Goal: Task Accomplishment & Management: Use online tool/utility

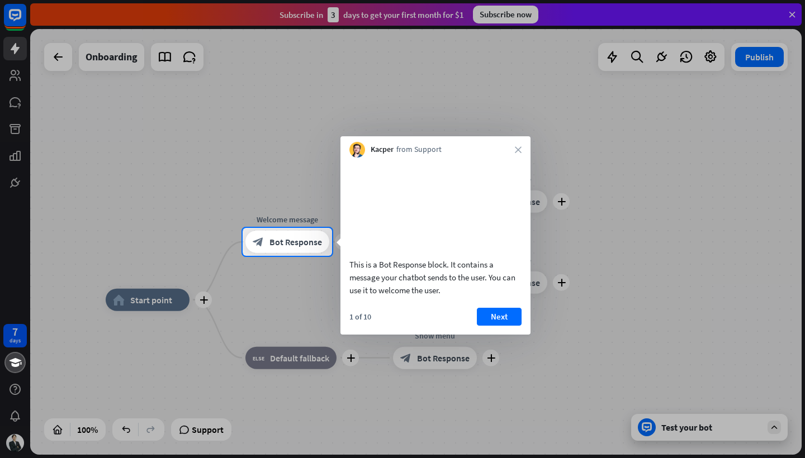
click at [795, 11] on div at bounding box center [402, 114] width 805 height 228
click at [510, 326] on button "Next" at bounding box center [499, 317] width 45 height 18
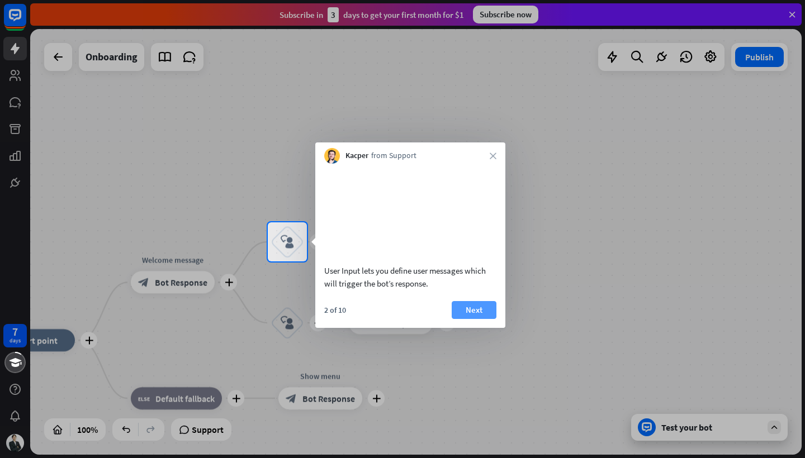
click at [478, 319] on button "Next" at bounding box center [474, 310] width 45 height 18
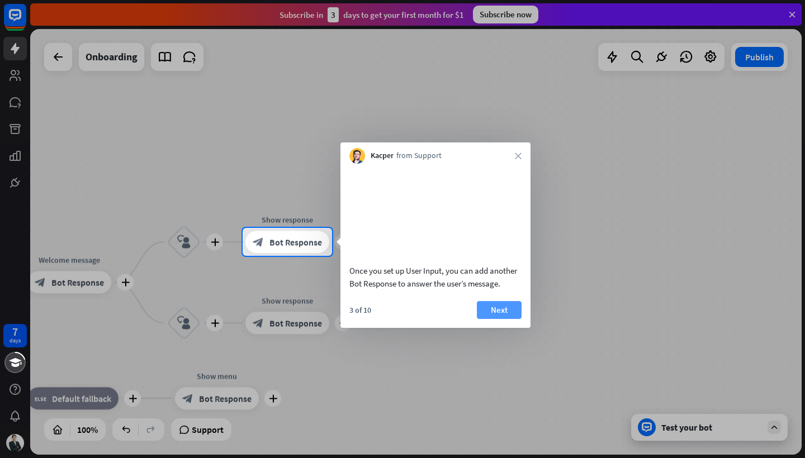
click at [489, 319] on button "Next" at bounding box center [499, 310] width 45 height 18
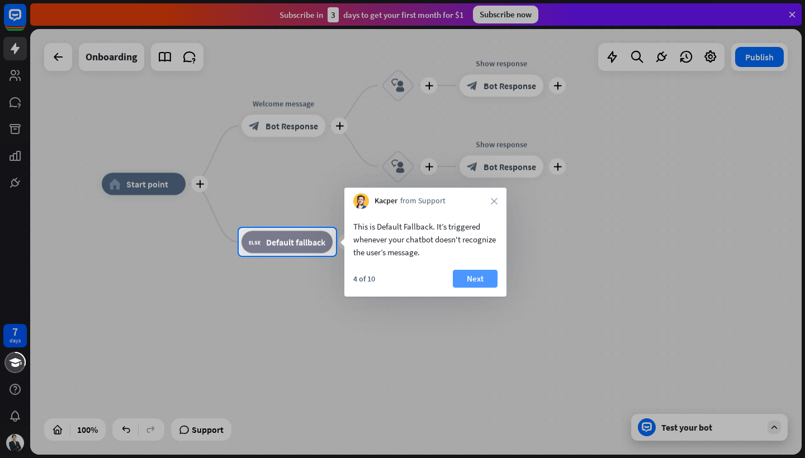
click at [480, 283] on button "Next" at bounding box center [475, 279] width 45 height 18
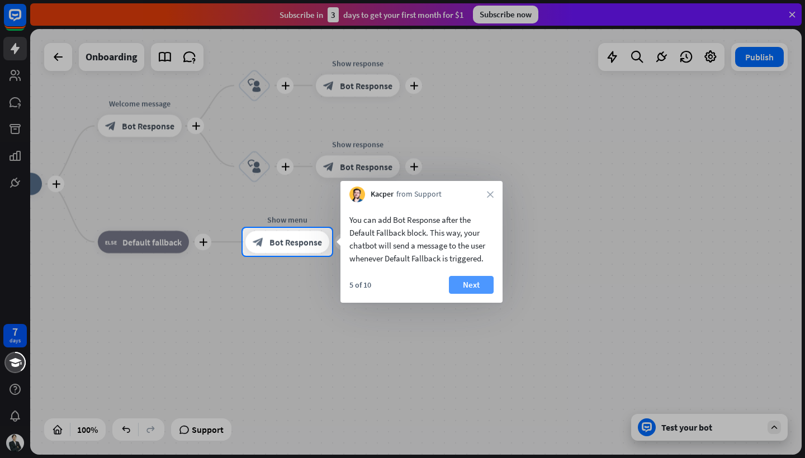
click at [470, 286] on button "Next" at bounding box center [471, 285] width 45 height 18
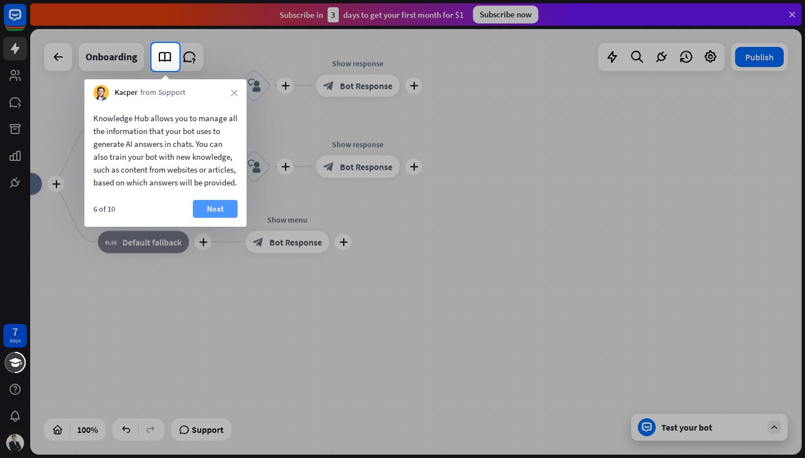
click at [208, 218] on button "Next" at bounding box center [215, 209] width 45 height 18
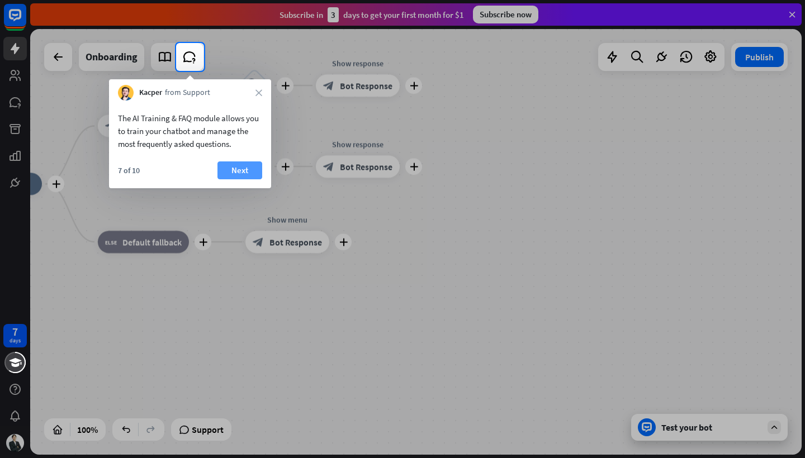
click at [234, 170] on button "Next" at bounding box center [239, 171] width 45 height 18
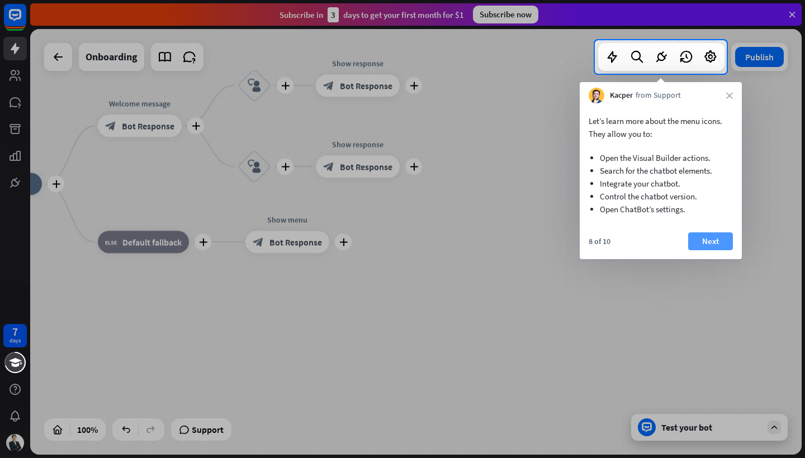
click at [703, 236] on button "Next" at bounding box center [710, 242] width 45 height 18
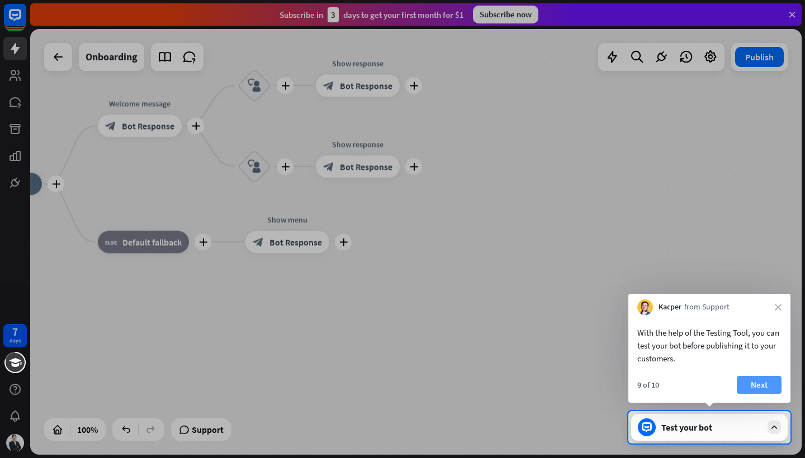
click at [756, 382] on button "Next" at bounding box center [759, 385] width 45 height 18
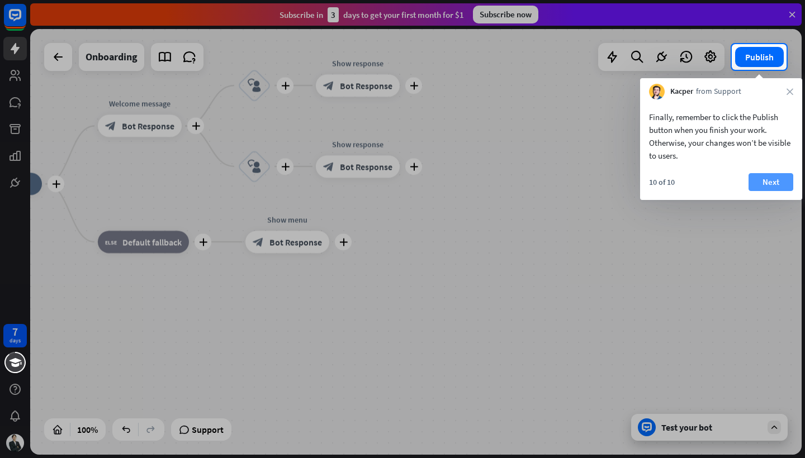
click at [780, 177] on button "Next" at bounding box center [770, 182] width 45 height 18
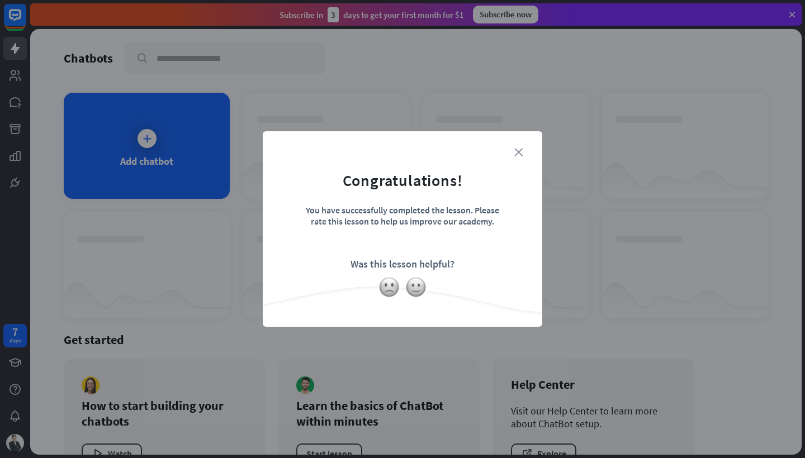
click at [518, 155] on icon "close" at bounding box center [518, 152] width 8 height 8
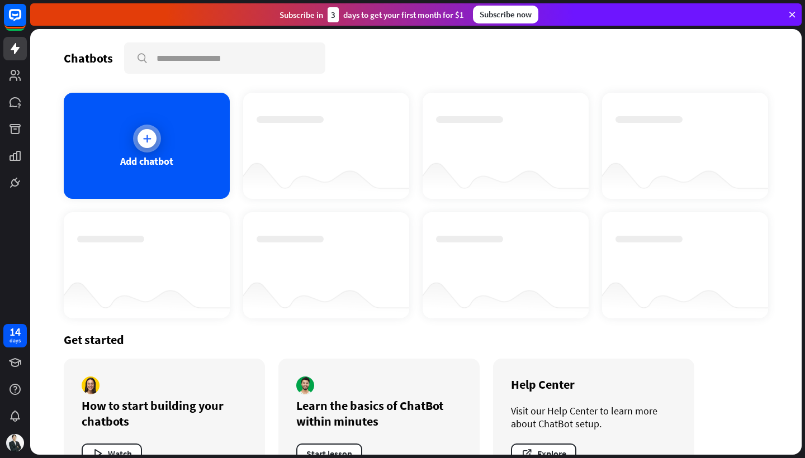
click at [150, 136] on icon at bounding box center [146, 138] width 11 height 11
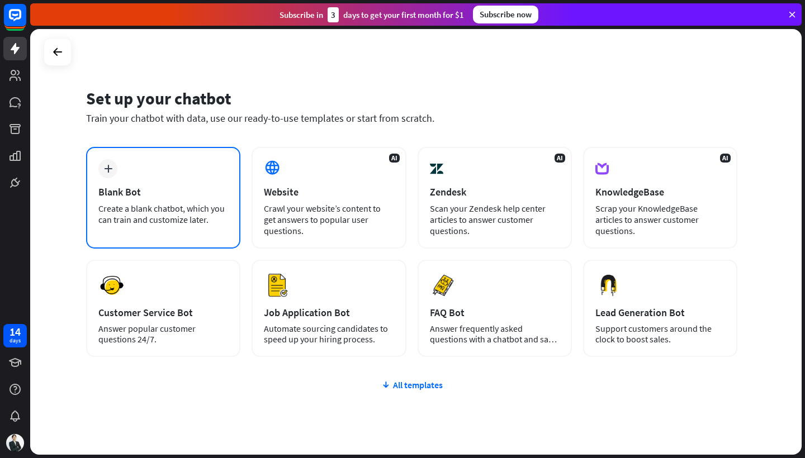
click at [181, 164] on div "plus Blank Bot Create a blank chatbot, which you can train and customize later." at bounding box center [163, 198] width 154 height 102
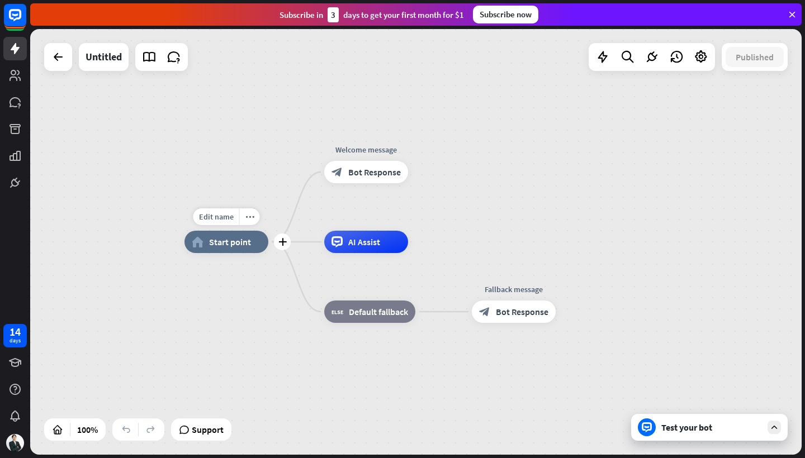
click at [233, 241] on span "Start point" at bounding box center [230, 241] width 42 height 11
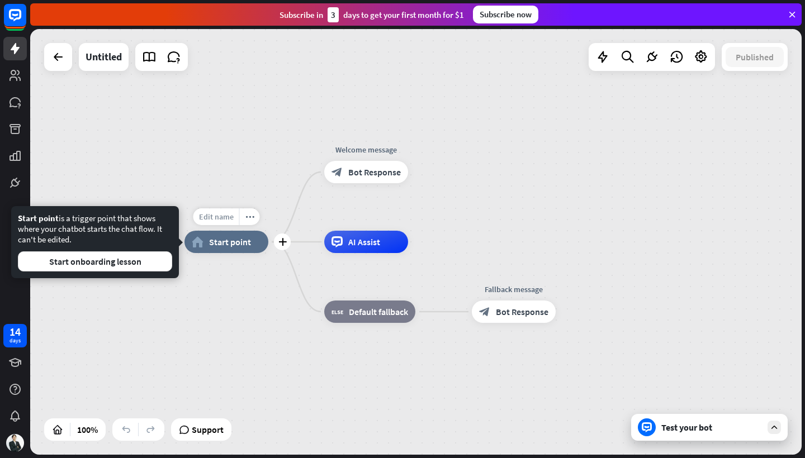
click at [219, 220] on span "Edit name" at bounding box center [216, 217] width 35 height 10
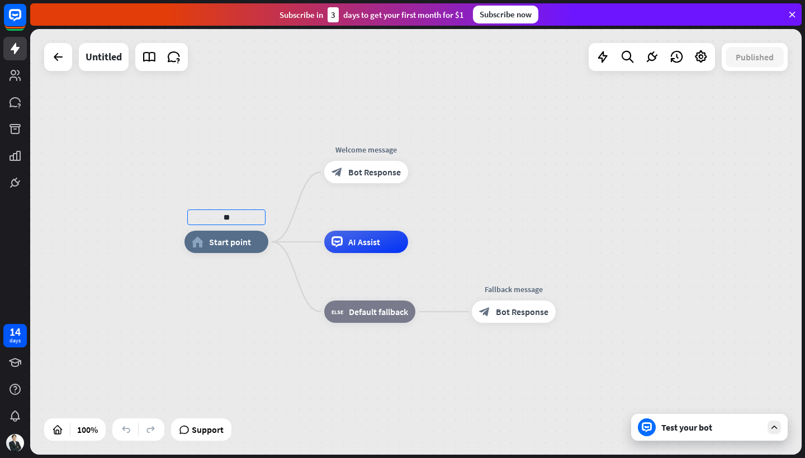
type input "**"
click at [235, 188] on div "** home_2 Start point Welcome message block_bot_response Bot Response AI Assist…" at bounding box center [415, 242] width 771 height 426
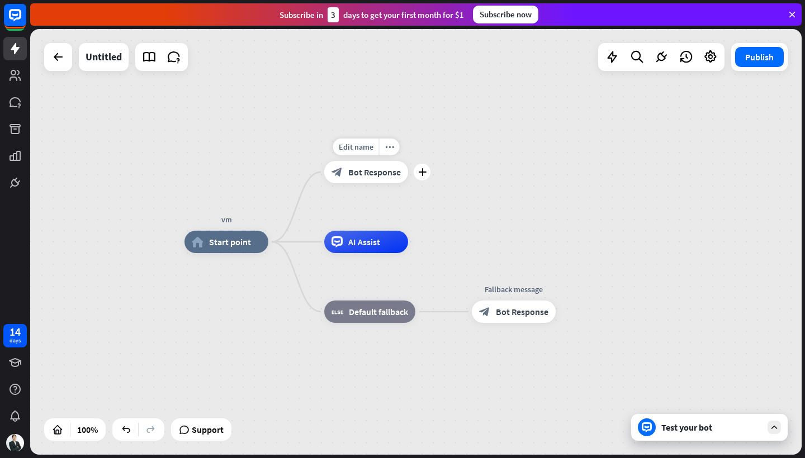
click at [370, 177] on span "Bot Response" at bounding box center [374, 172] width 53 height 11
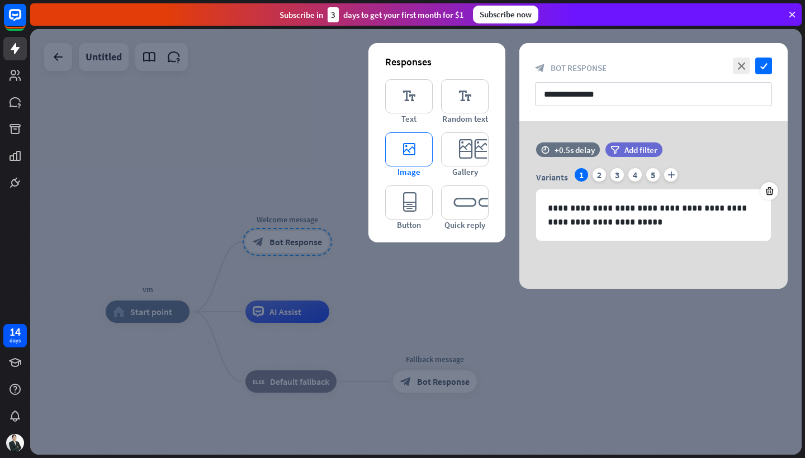
click at [406, 154] on icon "editor_image" at bounding box center [409, 149] width 48 height 34
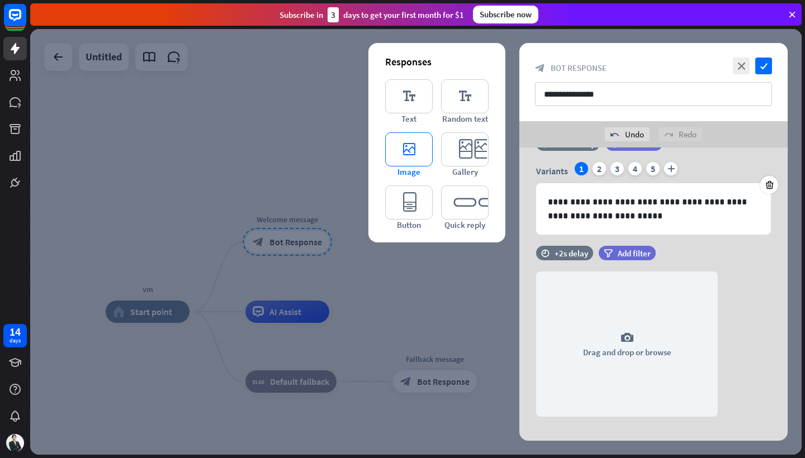
scroll to position [48, 0]
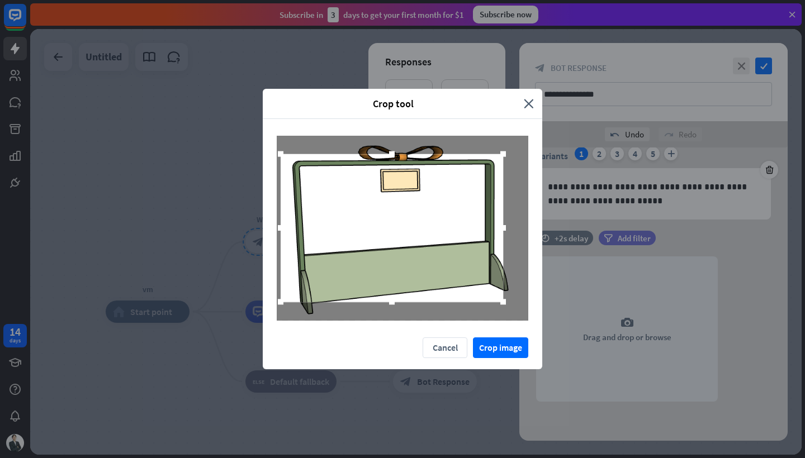
drag, startPoint x: 305, startPoint y: 248, endPoint x: 283, endPoint y: 250, distance: 21.4
click at [283, 250] on div at bounding box center [280, 228] width 7 height 148
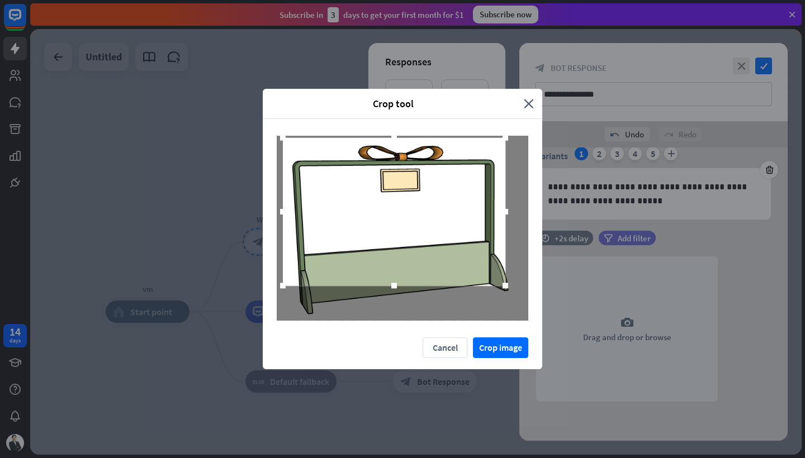
drag, startPoint x: 338, startPoint y: 158, endPoint x: 340, endPoint y: 142, distance: 16.4
click at [340, 142] on div at bounding box center [394, 212] width 222 height 148
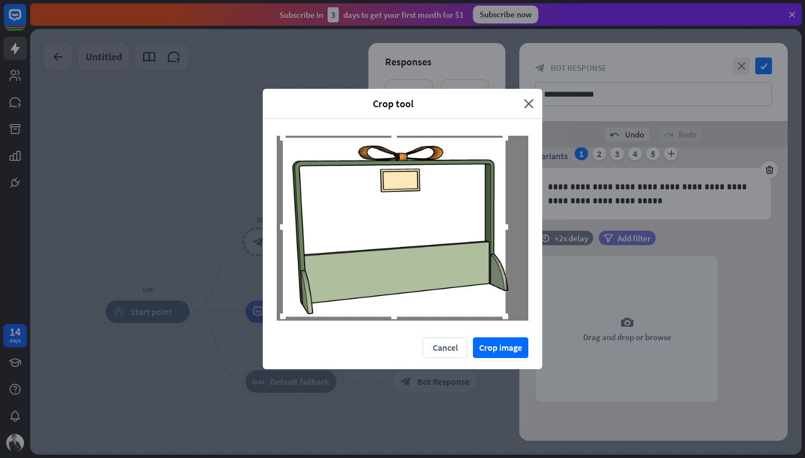
drag, startPoint x: 416, startPoint y: 283, endPoint x: 414, endPoint y: 314, distance: 30.8
click at [414, 314] on div at bounding box center [394, 317] width 222 height 7
click at [504, 255] on div at bounding box center [397, 227] width 222 height 179
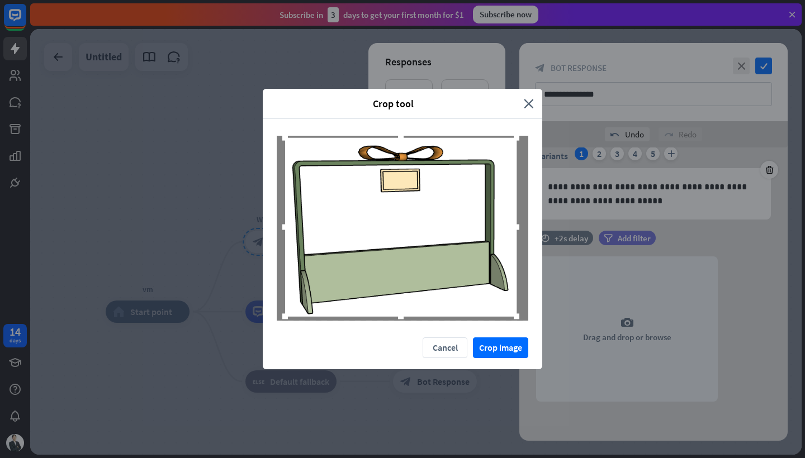
drag, startPoint x: 508, startPoint y: 254, endPoint x: 517, endPoint y: 255, distance: 9.0
click at [517, 255] on div at bounding box center [516, 227] width 7 height 179
click at [507, 347] on button "Crop image" at bounding box center [500, 348] width 55 height 21
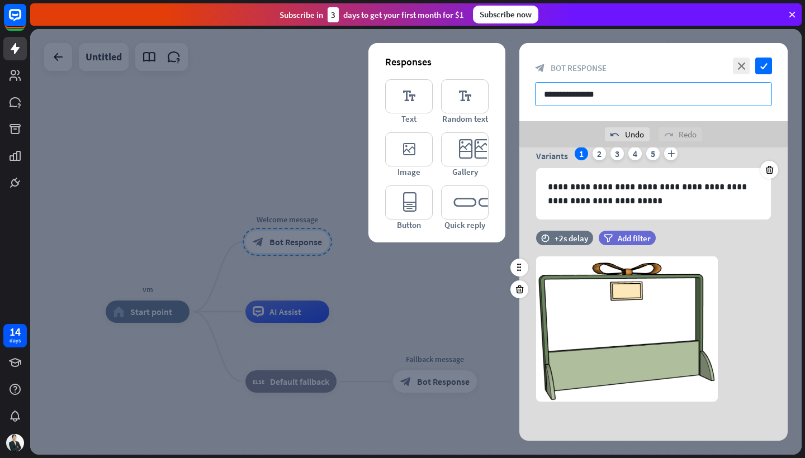
click at [593, 94] on input "**********" at bounding box center [653, 94] width 237 height 24
drag, startPoint x: 633, startPoint y: 95, endPoint x: 549, endPoint y: 105, distance: 84.4
click at [549, 105] on input "**********" at bounding box center [653, 94] width 237 height 24
click at [549, 95] on input "**********" at bounding box center [653, 94] width 237 height 24
click at [759, 65] on icon "check" at bounding box center [763, 66] width 17 height 17
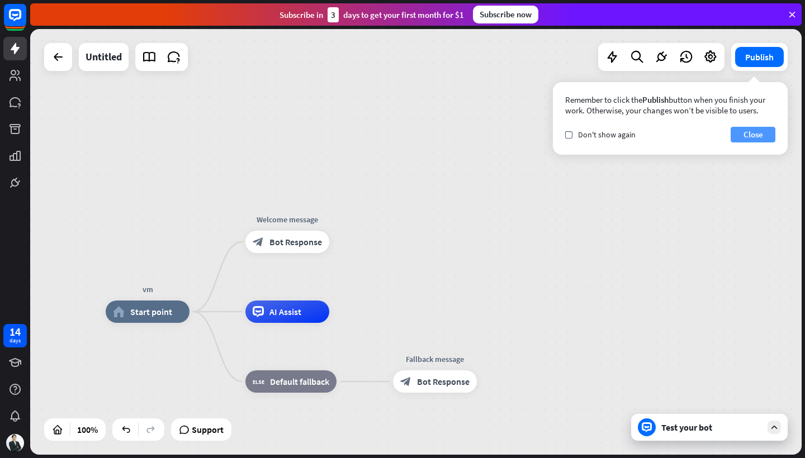
click at [761, 137] on button "Close" at bounding box center [753, 135] width 45 height 16
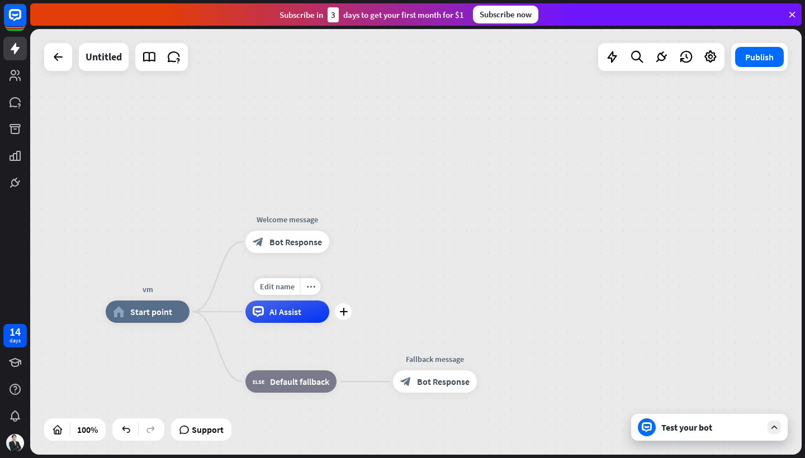
click at [295, 321] on div "AI Assist" at bounding box center [287, 312] width 84 height 22
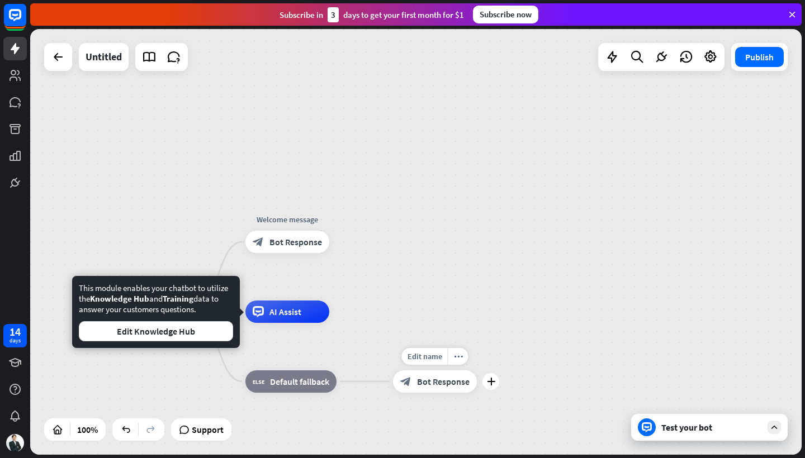
click at [402, 358] on div "Fallback message" at bounding box center [435, 359] width 101 height 11
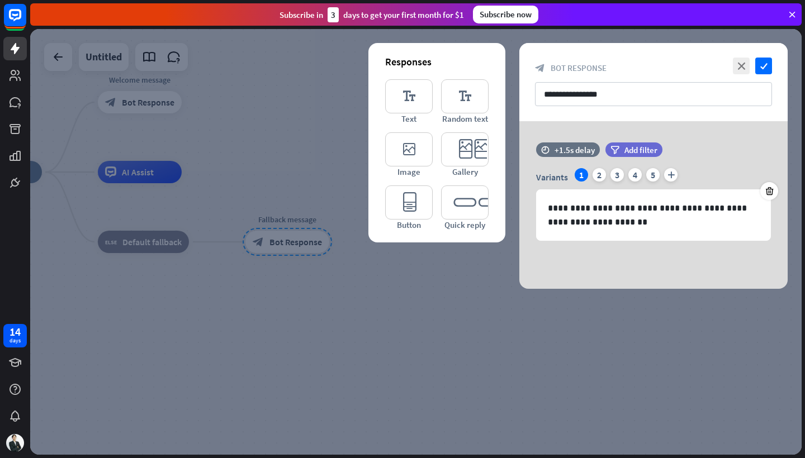
click at [148, 243] on div at bounding box center [415, 242] width 771 height 426
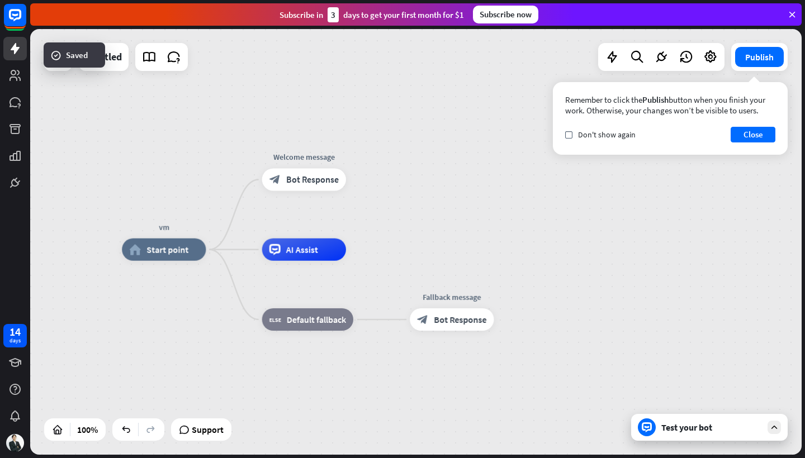
drag, startPoint x: 213, startPoint y: 155, endPoint x: 380, endPoint y: 229, distance: 182.4
click at [381, 232] on div "vm home_2 Start point Welcome message block_bot_response Bot Response AI Assist…" at bounding box center [415, 242] width 771 height 426
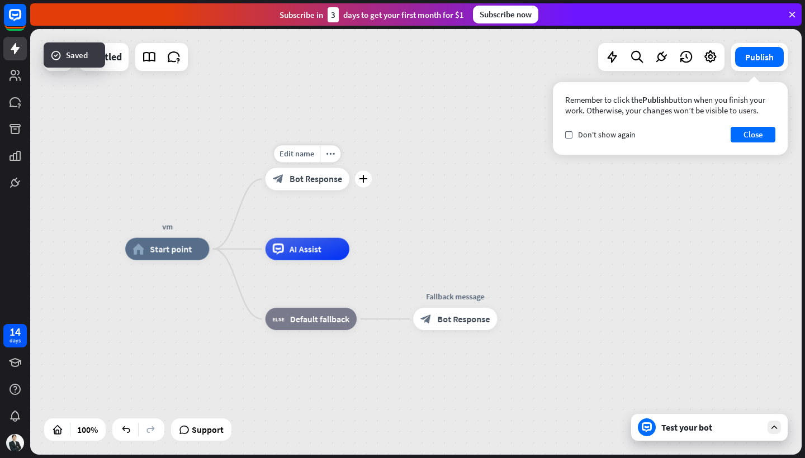
click at [295, 184] on span "Bot Response" at bounding box center [316, 178] width 53 height 11
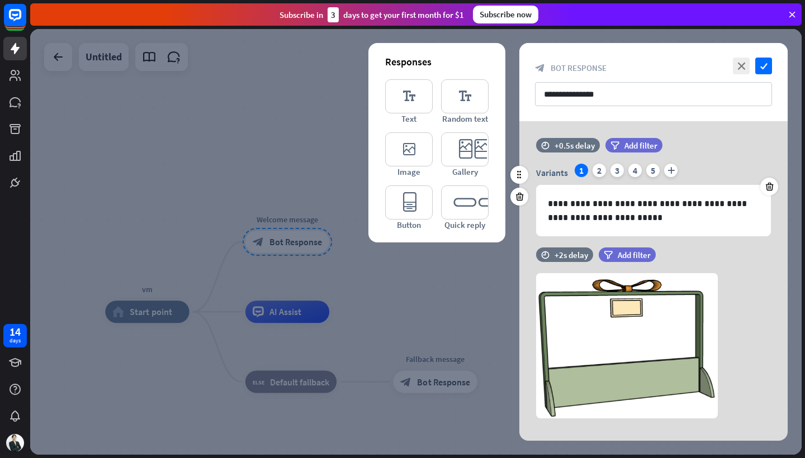
scroll to position [17, 0]
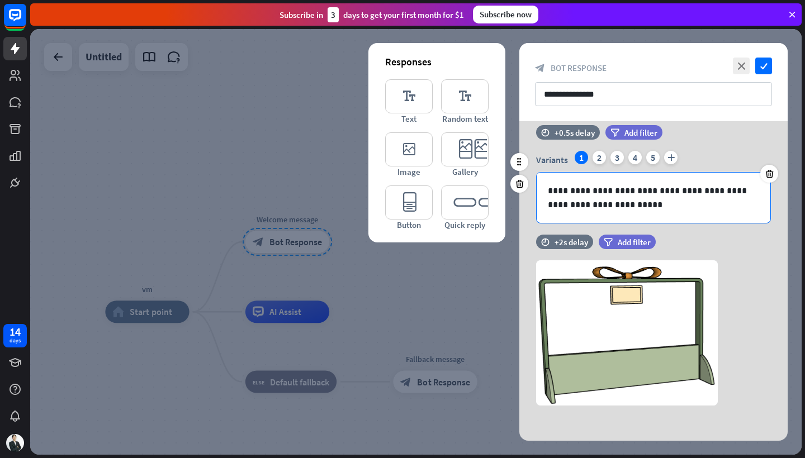
click at [616, 203] on p "**********" at bounding box center [653, 198] width 211 height 28
drag, startPoint x: 631, startPoint y: 210, endPoint x: 576, endPoint y: 203, distance: 55.3
click at [576, 203] on p "**********" at bounding box center [653, 198] width 211 height 28
click at [626, 207] on p "**********" at bounding box center [653, 198] width 211 height 28
click at [623, 215] on div "**********" at bounding box center [654, 198] width 234 height 50
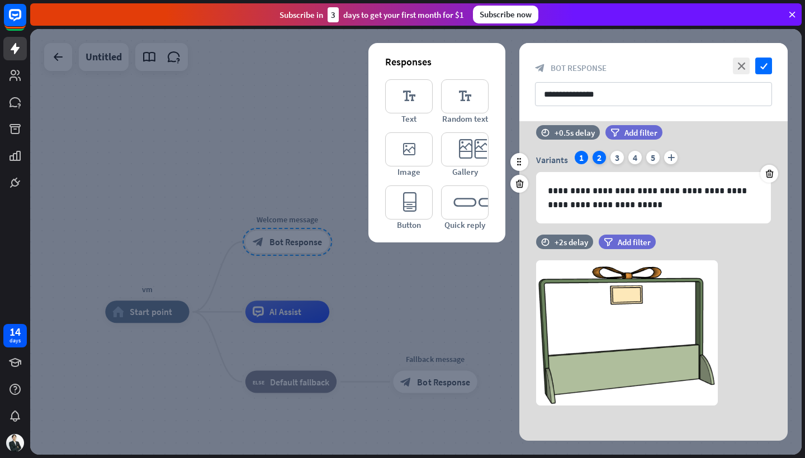
click at [599, 160] on div "2" at bounding box center [598, 157] width 13 height 13
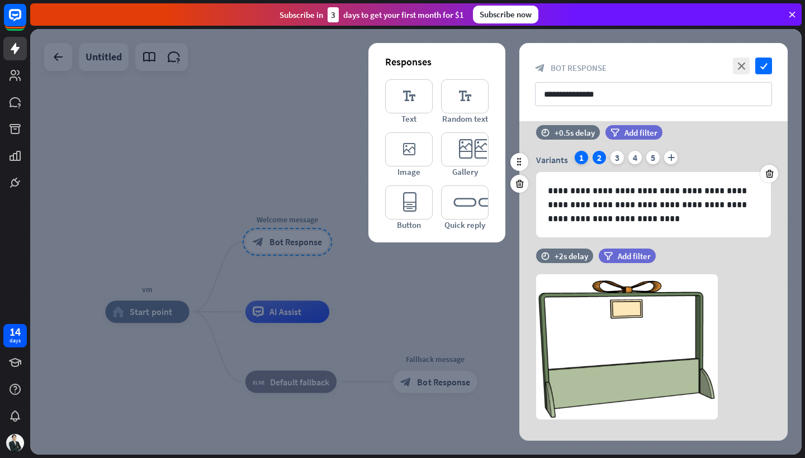
click at [579, 160] on div "1" at bounding box center [581, 157] width 13 height 13
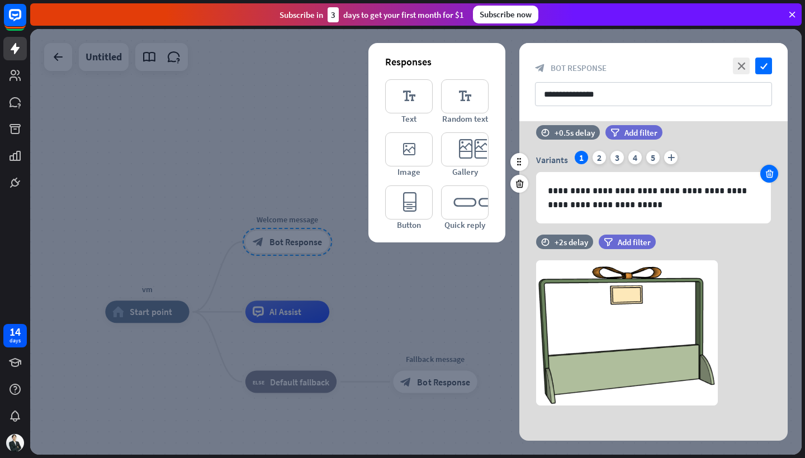
click at [772, 169] on icon at bounding box center [769, 174] width 11 height 10
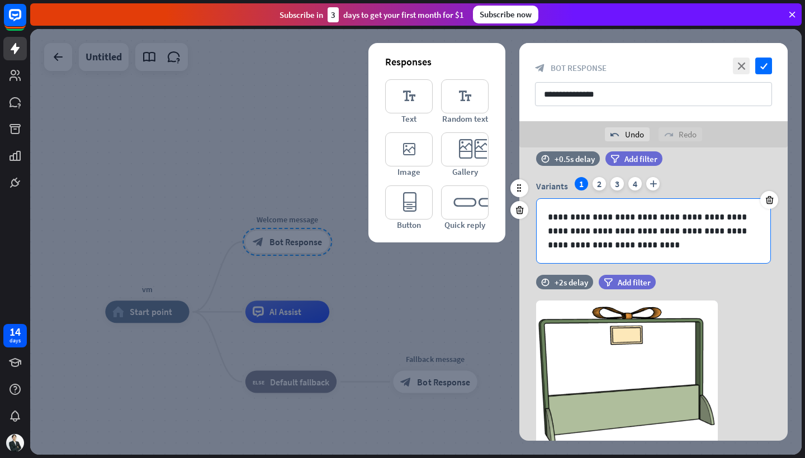
click at [636, 224] on p "**********" at bounding box center [653, 231] width 211 height 42
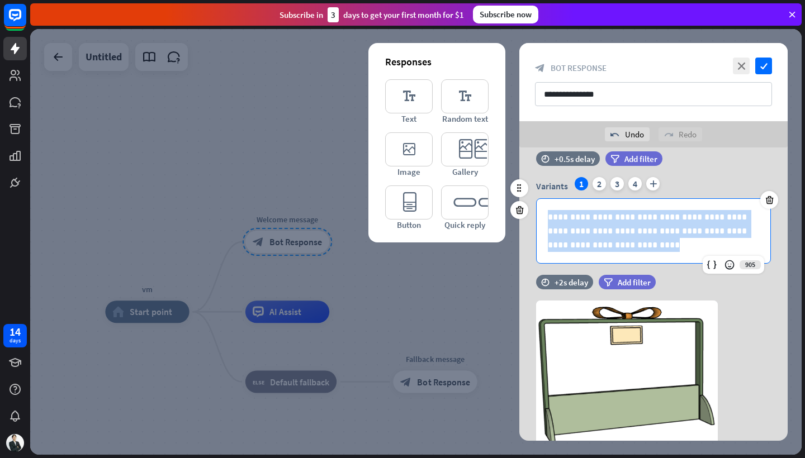
drag, startPoint x: 591, startPoint y: 253, endPoint x: 609, endPoint y: 250, distance: 18.0
click at [609, 250] on div "**********" at bounding box center [654, 231] width 234 height 64
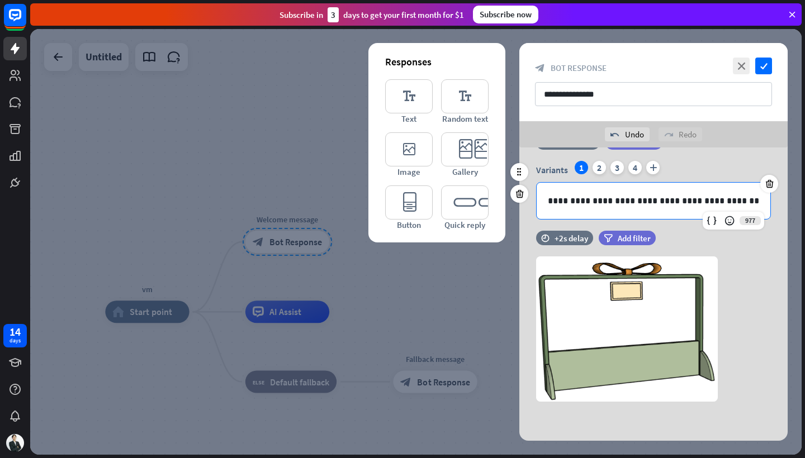
scroll to position [0, 0]
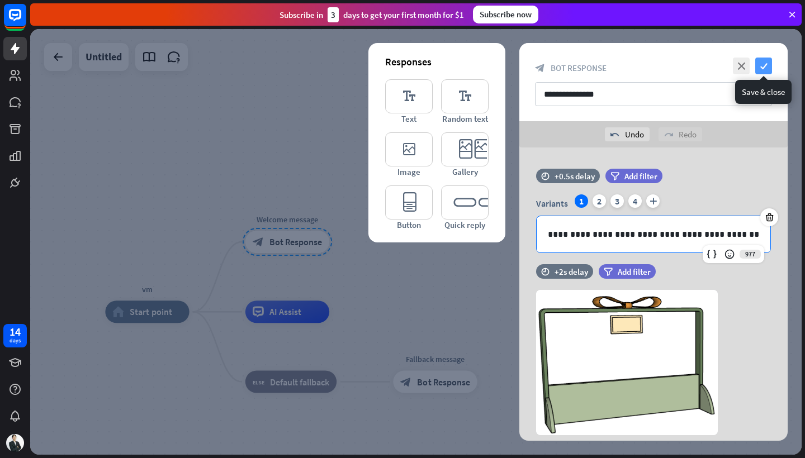
click at [767, 67] on icon "check" at bounding box center [763, 66] width 17 height 17
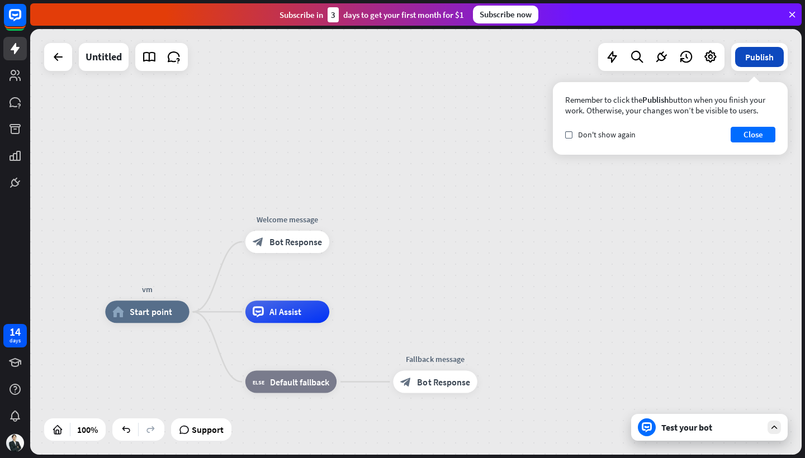
click at [765, 63] on button "Publish" at bounding box center [759, 57] width 49 height 20
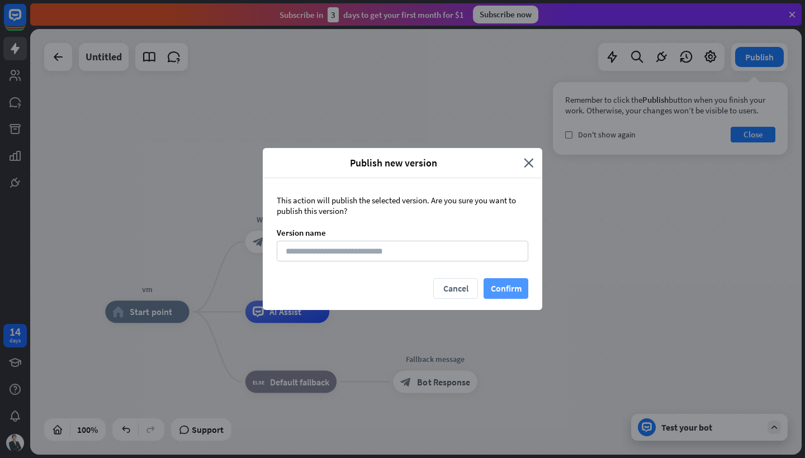
click at [505, 286] on button "Confirm" at bounding box center [505, 288] width 45 height 21
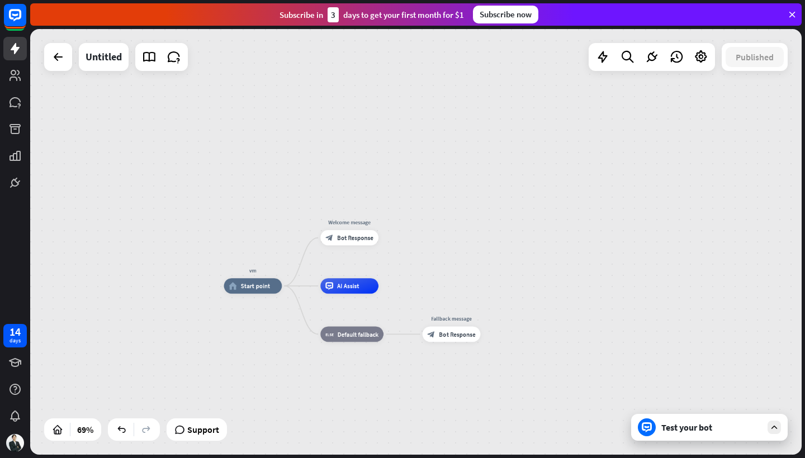
click at [775, 427] on icon at bounding box center [774, 428] width 10 height 10
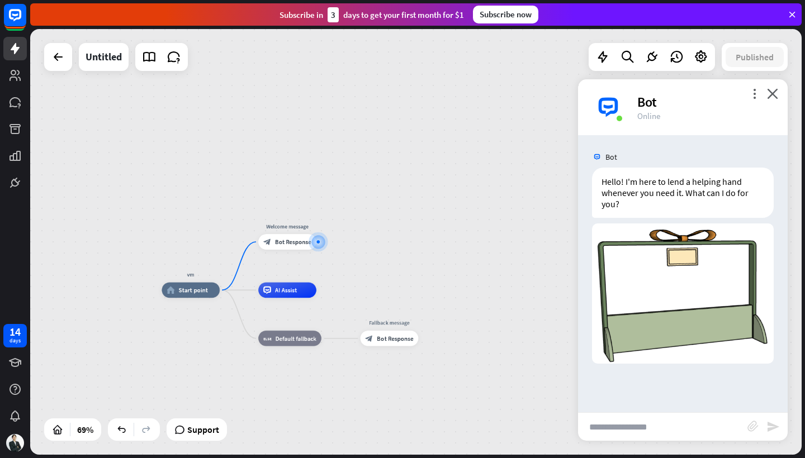
click at [640, 431] on input "text" at bounding box center [662, 427] width 169 height 28
type input "**********"
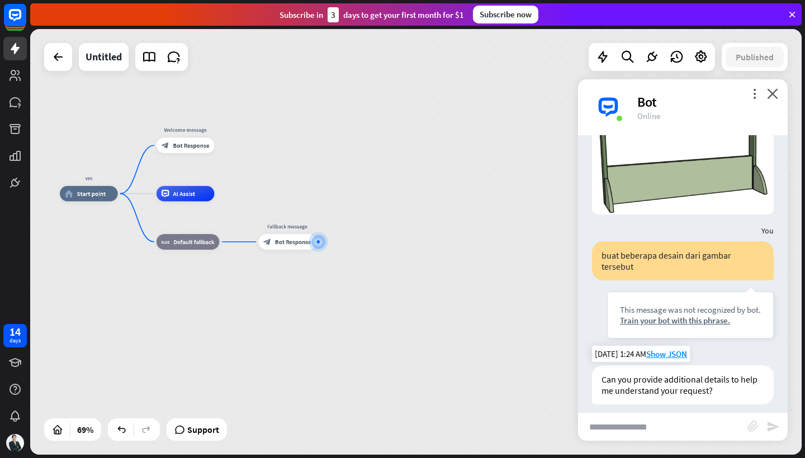
scroll to position [151, 0]
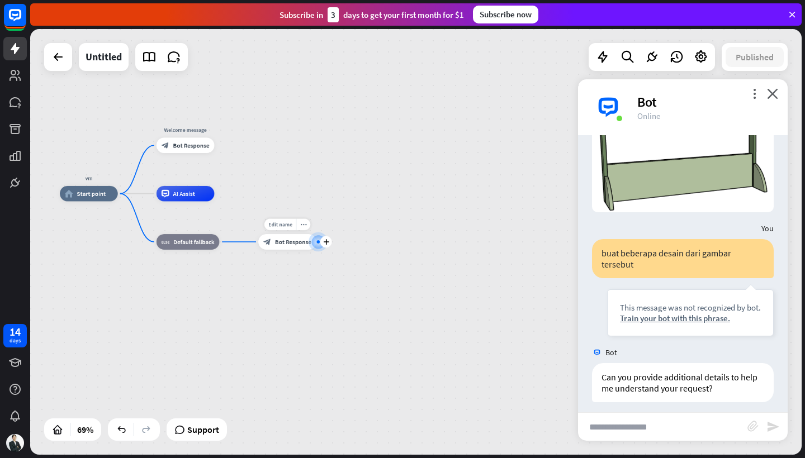
click at [288, 243] on span "Bot Response" at bounding box center [293, 242] width 36 height 8
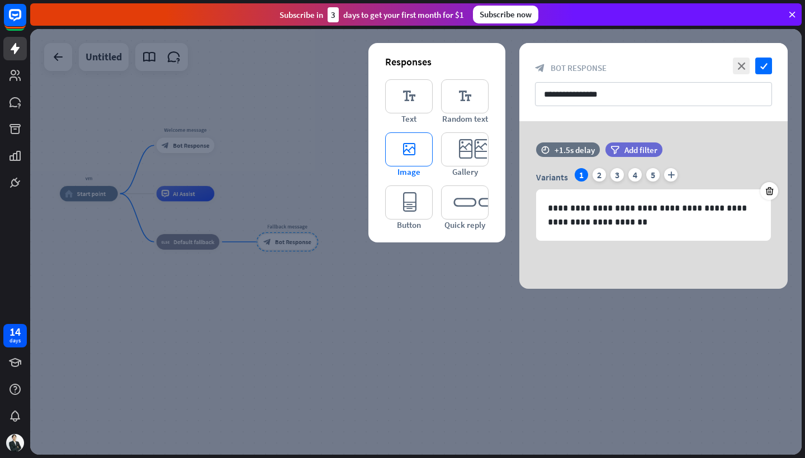
click at [411, 151] on icon "editor_image" at bounding box center [409, 149] width 48 height 34
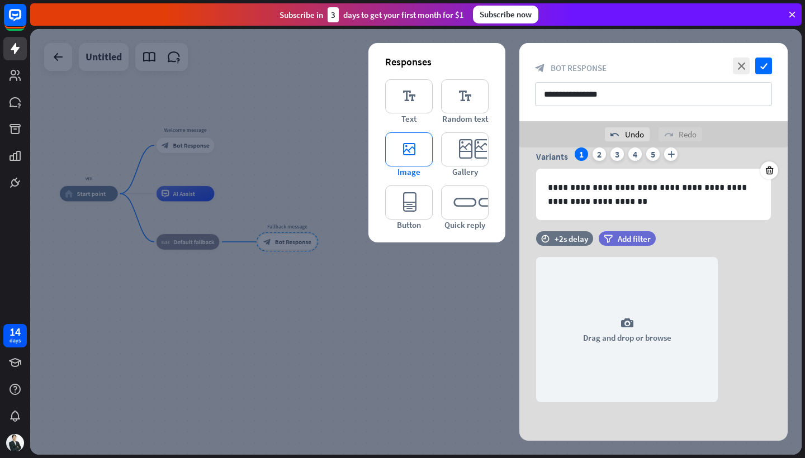
scroll to position [48, 0]
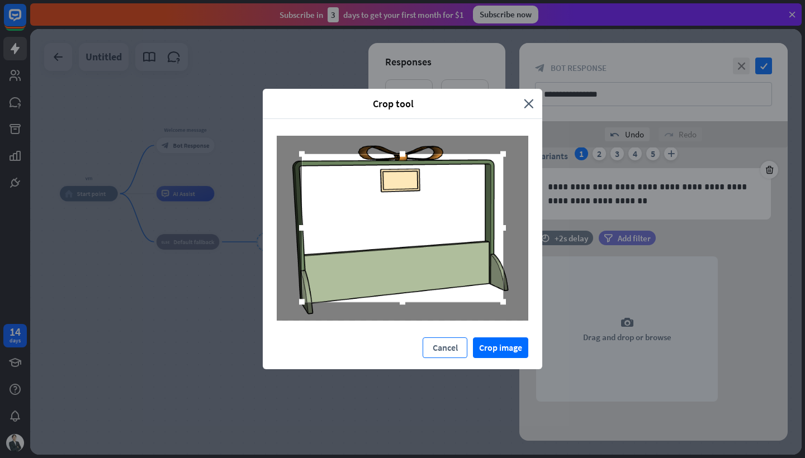
click at [445, 344] on button "Cancel" at bounding box center [445, 348] width 45 height 21
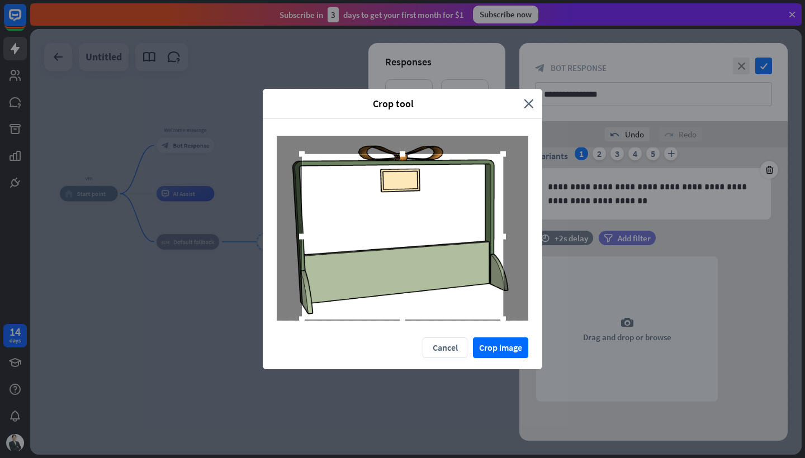
drag, startPoint x: 385, startPoint y: 301, endPoint x: 331, endPoint y: 316, distance: 55.7
click at [331, 316] on div at bounding box center [402, 319] width 201 height 7
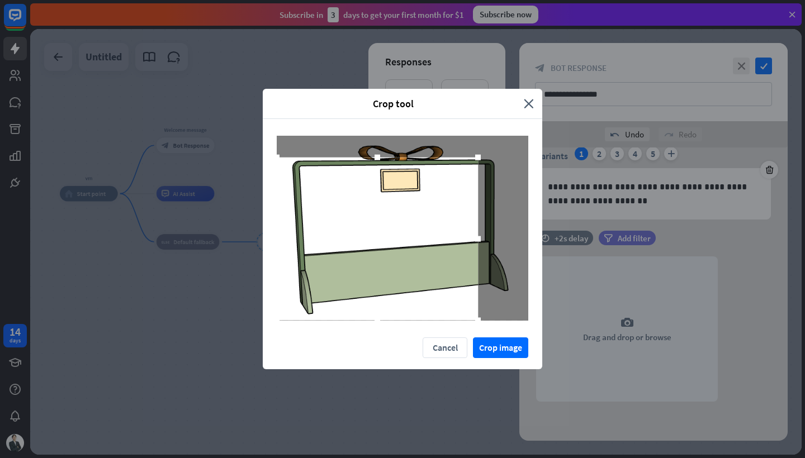
drag, startPoint x: 324, startPoint y: 278, endPoint x: 290, endPoint y: 291, distance: 36.4
click at [290, 291] on div at bounding box center [377, 239] width 201 height 163
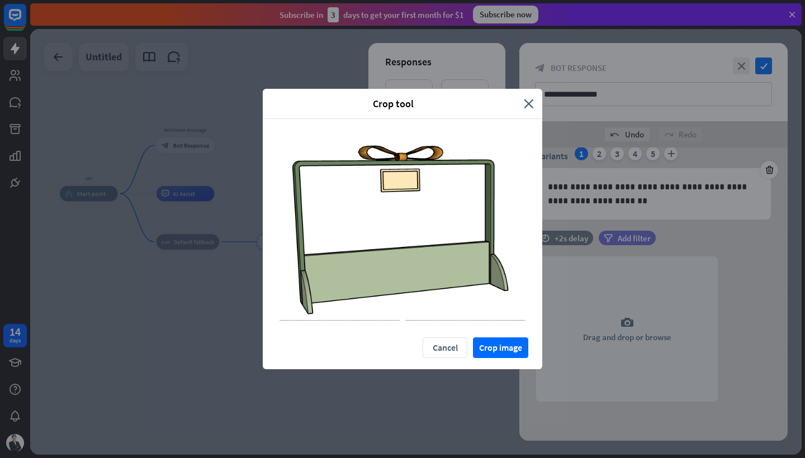
drag, startPoint x: 475, startPoint y: 157, endPoint x: 527, endPoint y: 134, distance: 57.0
click at [527, 134] on div at bounding box center [402, 228] width 279 height 219
click at [500, 347] on button "Crop image" at bounding box center [500, 348] width 55 height 21
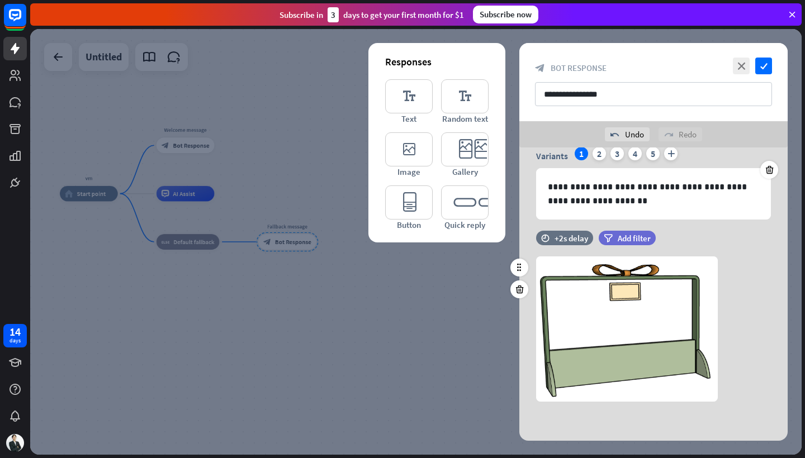
scroll to position [0, 0]
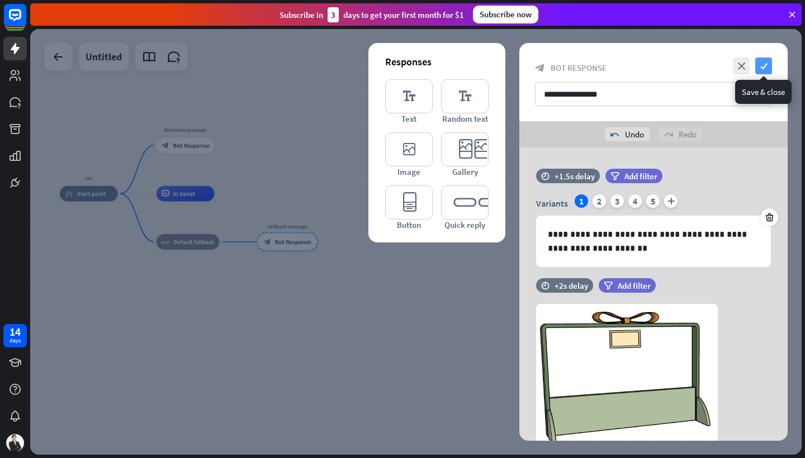
click at [766, 67] on icon "check" at bounding box center [763, 66] width 17 height 17
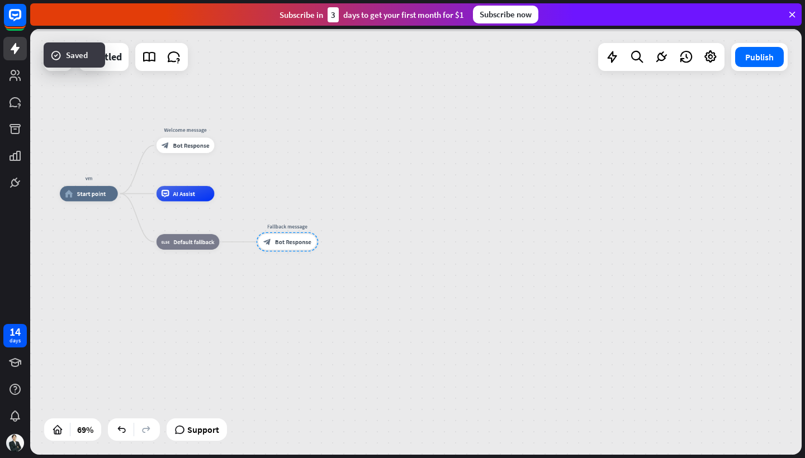
scroll to position [147, 0]
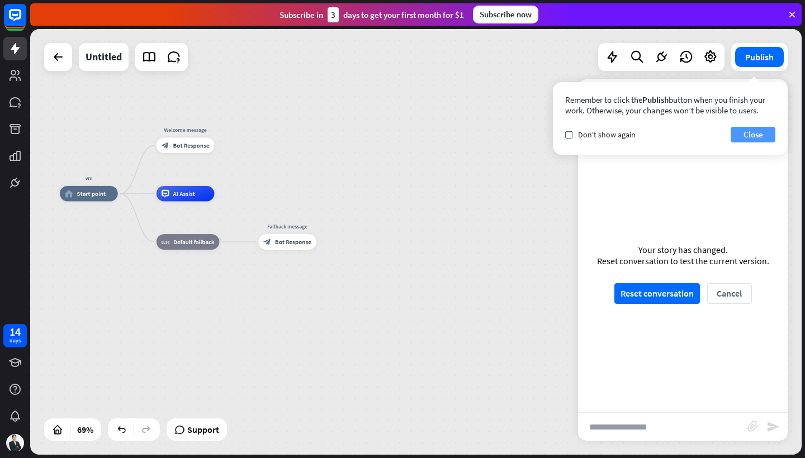
click at [752, 137] on button "Close" at bounding box center [753, 135] width 45 height 16
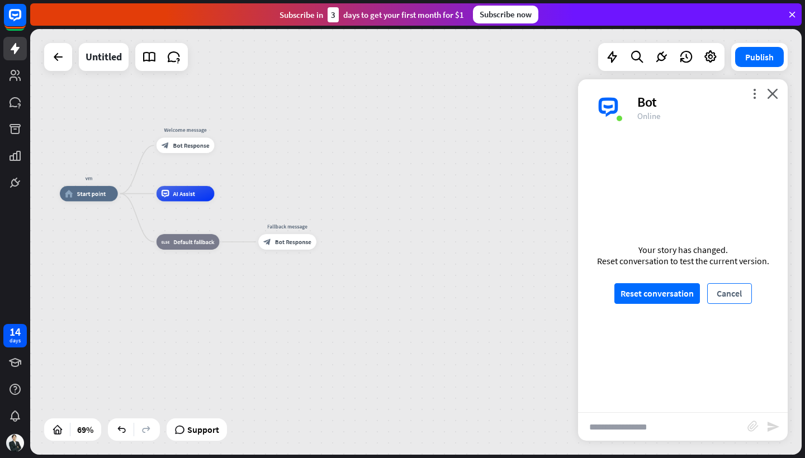
click at [736, 292] on button "Cancel" at bounding box center [729, 293] width 45 height 21
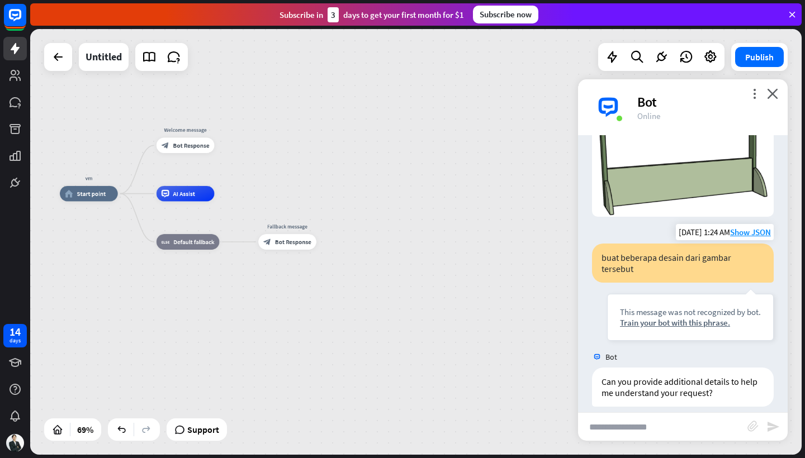
scroll to position [151, 0]
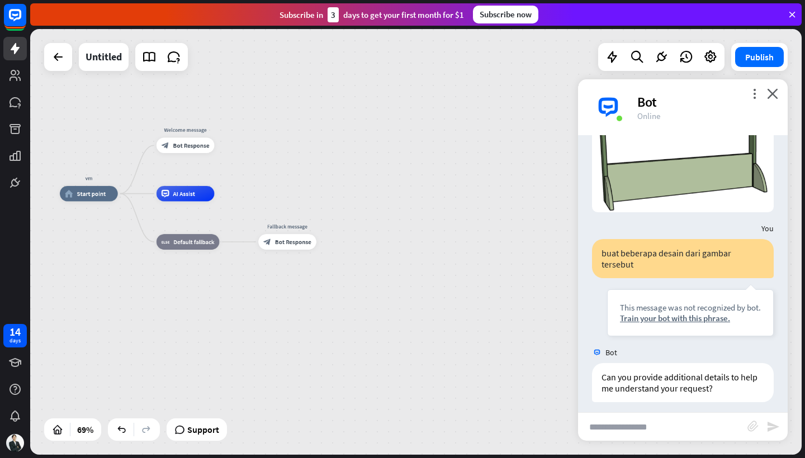
click at [637, 426] on input "text" at bounding box center [662, 427] width 169 height 28
type input "*****"
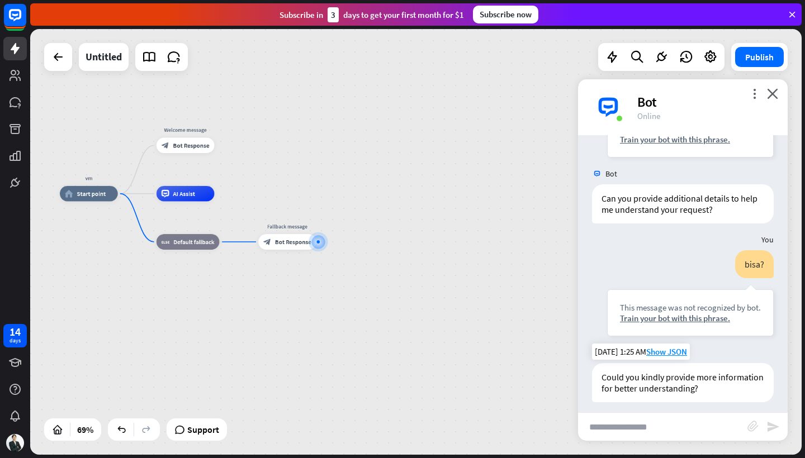
scroll to position [0, 0]
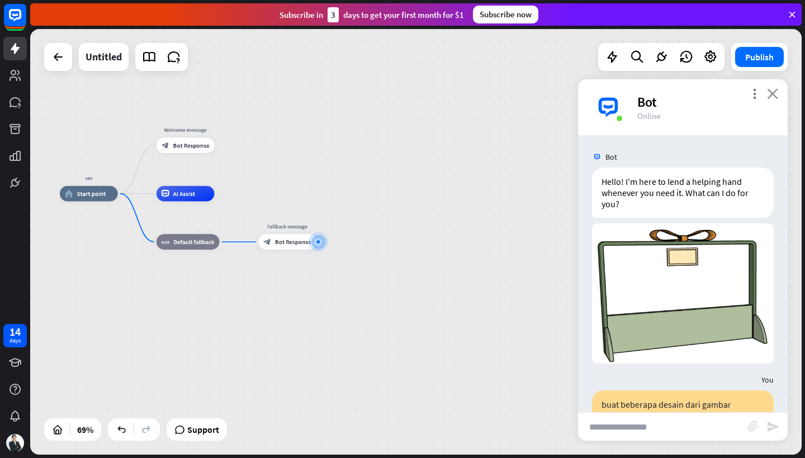
click at [778, 92] on icon "close" at bounding box center [772, 93] width 11 height 11
